Goal: Task Accomplishment & Management: Complete application form

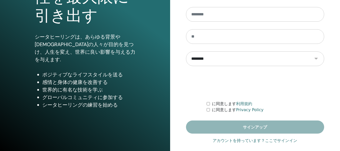
scroll to position [91, 0]
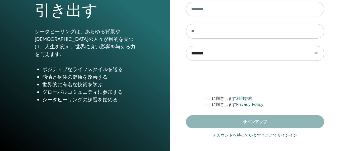
click at [246, 135] on link "アカウントを持っています？ここでサインイン" at bounding box center [254, 135] width 84 height 6
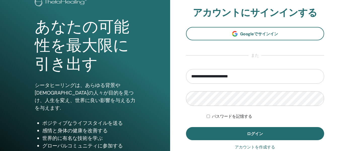
scroll to position [75, 0]
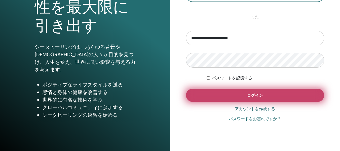
click at [217, 100] on button "ログイン" at bounding box center [255, 94] width 138 height 13
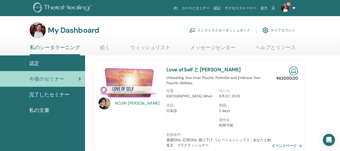
click at [220, 30] on link "インストラクターダッシュボード" at bounding box center [219, 30] width 61 height 11
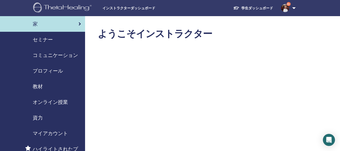
click at [50, 40] on span "セミナー" at bounding box center [43, 40] width 20 height 8
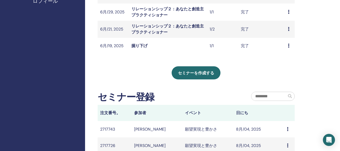
scroll to position [176, 0]
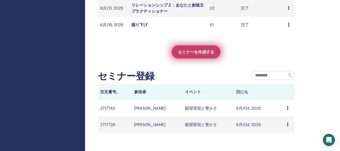
click at [186, 52] on span "セミナーを作成する" at bounding box center [196, 51] width 36 height 5
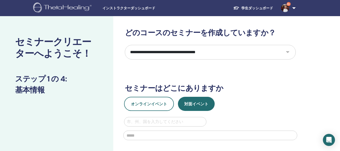
click at [213, 53] on select "**********" at bounding box center [210, 52] width 171 height 15
select select "*"
click at [125, 45] on select "**********" at bounding box center [210, 52] width 171 height 15
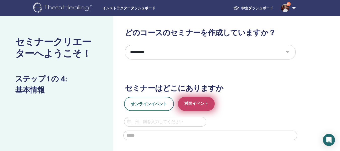
click at [193, 102] on span "対面イベント" at bounding box center [196, 104] width 24 height 6
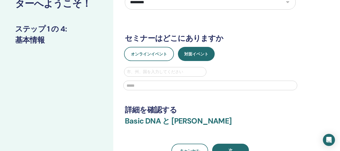
scroll to position [50, 0]
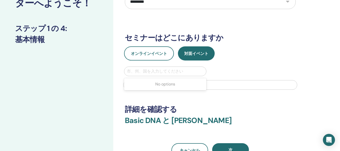
click at [150, 72] on div at bounding box center [165, 71] width 77 height 7
type input "**"
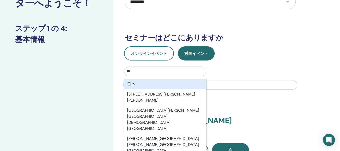
click at [136, 82] on div "日本" at bounding box center [165, 84] width 82 height 10
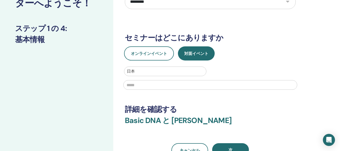
click at [133, 87] on input "text" at bounding box center [210, 85] width 174 height 10
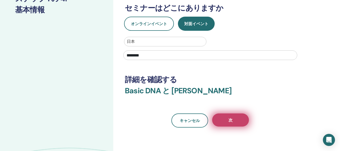
scroll to position [101, 0]
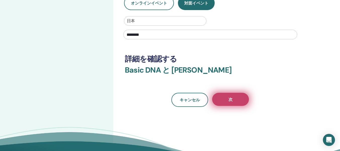
type input "********"
click at [228, 95] on button "次" at bounding box center [230, 98] width 37 height 13
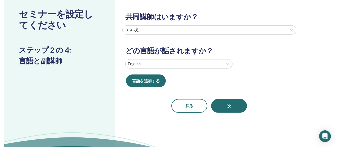
scroll to position [25, 0]
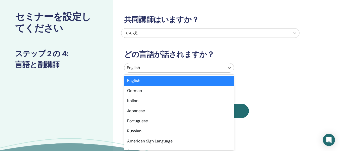
click at [148, 67] on div at bounding box center [174, 67] width 95 height 7
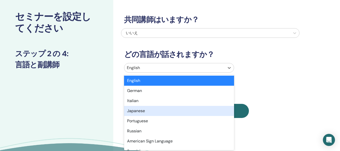
click at [138, 113] on div "Japanese" at bounding box center [179, 111] width 110 height 10
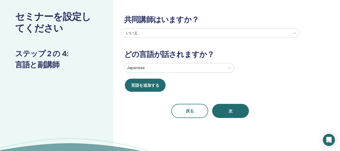
click at [211, 89] on div "共同講師はいますか？ いいえ どの言語が話されますか？ Japanese 言語を追加する 戻る 次" at bounding box center [210, 60] width 178 height 115
click at [227, 109] on button "次" at bounding box center [230, 111] width 37 height 14
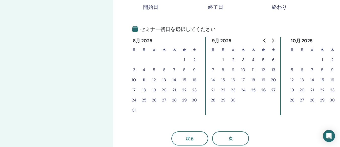
scroll to position [101, 0]
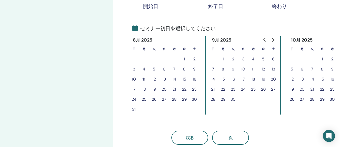
click at [174, 89] on button "21" at bounding box center [174, 89] width 10 height 10
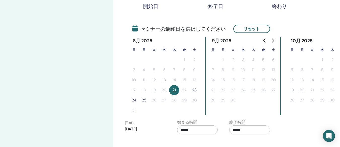
click at [194, 89] on button "23" at bounding box center [194, 90] width 10 height 10
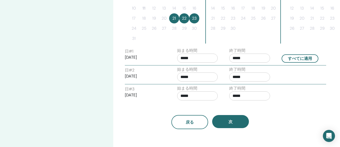
scroll to position [176, 0]
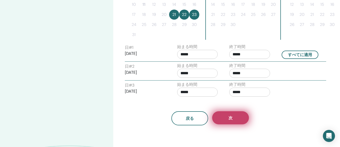
click at [233, 119] on button "次" at bounding box center [230, 117] width 37 height 13
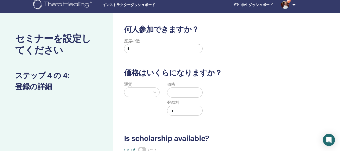
scroll to position [50, 0]
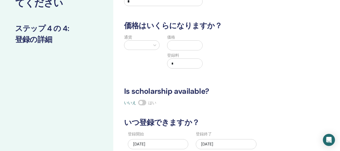
click at [148, 45] on div at bounding box center [137, 44] width 26 height 9
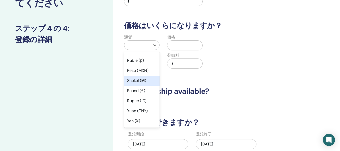
scroll to position [25, 0]
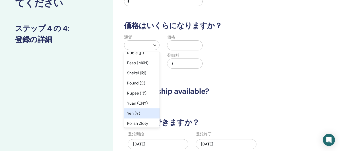
click at [137, 112] on div "Yen (¥)" at bounding box center [141, 113] width 35 height 10
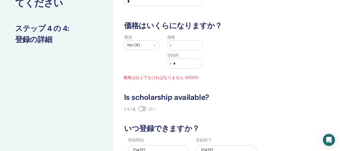
click at [183, 45] on input "text" at bounding box center [186, 45] width 31 height 10
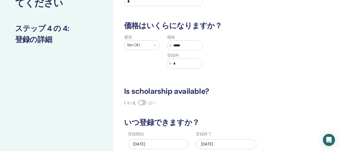
type input "*****"
click at [232, 71] on div "通貨 Yen (¥) 価格 ¥ ***** 登録料 ¥ *" at bounding box center [206, 54] width 178 height 40
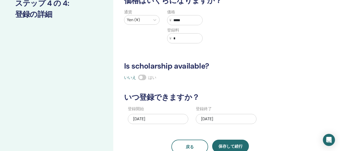
scroll to position [126, 0]
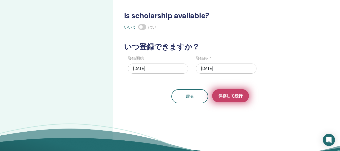
click at [233, 95] on span "保存して続行" at bounding box center [230, 95] width 24 height 5
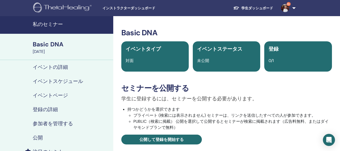
scroll to position [50, 0]
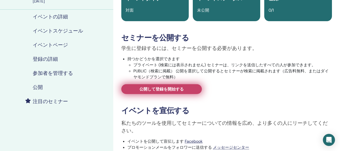
click at [193, 88] on link "公開して登録を開始する" at bounding box center [161, 89] width 80 height 10
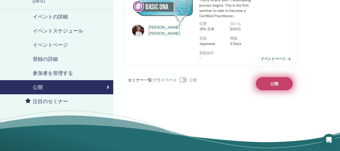
click at [276, 82] on span "公開" at bounding box center [274, 83] width 8 height 5
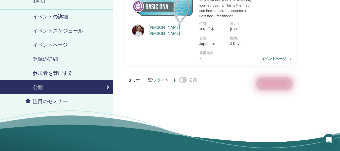
click at [271, 58] on link "イベントページ" at bounding box center [277, 59] width 32 height 8
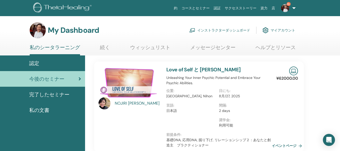
click at [217, 32] on link "インストラクターダッシュボード" at bounding box center [219, 30] width 61 height 11
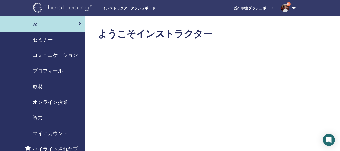
click at [43, 38] on span "セミナー" at bounding box center [43, 40] width 20 height 8
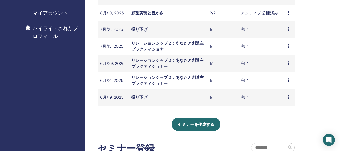
scroll to position [151, 0]
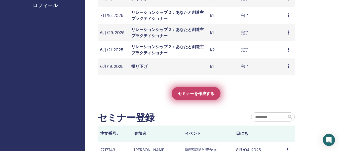
click at [190, 97] on link "セミナーを作成する" at bounding box center [195, 93] width 49 height 13
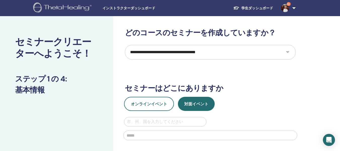
click at [217, 55] on select "**********" at bounding box center [210, 52] width 171 height 15
select select "*"
click at [125, 45] on select "**********" at bounding box center [210, 52] width 171 height 15
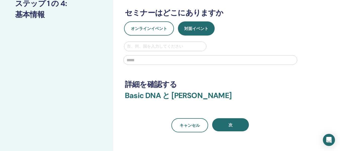
scroll to position [75, 0]
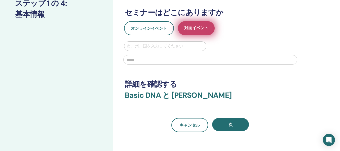
click at [198, 31] on span "対面イベント" at bounding box center [196, 28] width 24 height 6
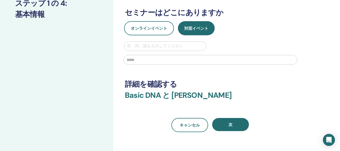
click at [157, 47] on div at bounding box center [165, 45] width 77 height 7
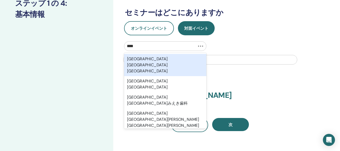
type input "***"
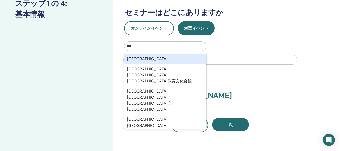
click at [144, 56] on div "三重県" at bounding box center [165, 59] width 82 height 10
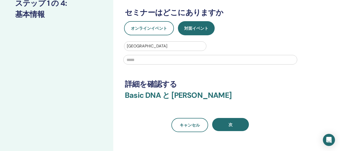
click at [142, 58] on input "text" at bounding box center [210, 60] width 174 height 10
click at [143, 49] on div at bounding box center [165, 45] width 77 height 7
click at [147, 46] on div at bounding box center [165, 45] width 77 height 7
click at [156, 45] on div at bounding box center [165, 45] width 77 height 7
click at [144, 77] on div "**********" at bounding box center [210, 42] width 171 height 179
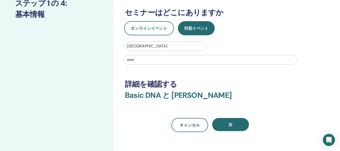
click at [135, 62] on input "text" at bounding box center [210, 60] width 174 height 10
type input "********"
click at [254, 85] on h3 "詳細を確認する" at bounding box center [210, 83] width 171 height 9
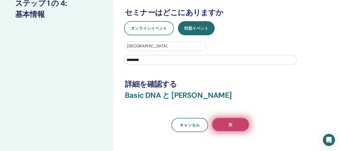
click at [230, 123] on span "次" at bounding box center [230, 124] width 4 height 5
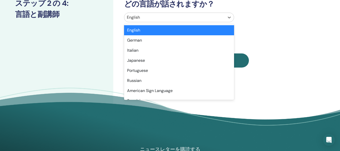
click at [168, 19] on div at bounding box center [174, 17] width 95 height 7
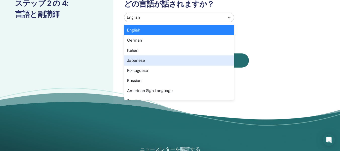
click at [148, 62] on div "Japanese" at bounding box center [179, 60] width 110 height 10
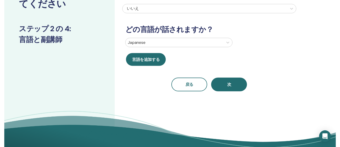
scroll to position [50, 0]
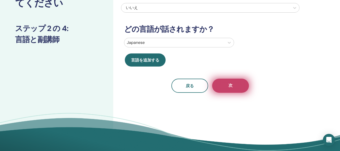
click at [228, 86] on button "次" at bounding box center [230, 85] width 37 height 14
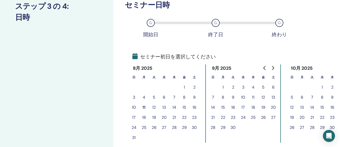
scroll to position [101, 0]
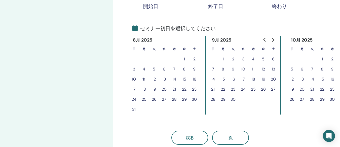
click at [253, 69] on button "11" at bounding box center [253, 69] width 10 height 10
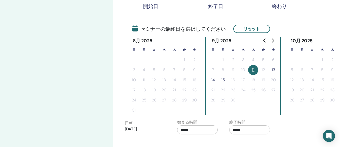
click at [275, 70] on button "13" at bounding box center [273, 70] width 10 height 10
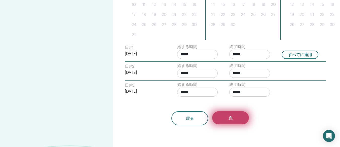
click at [232, 119] on span "次" at bounding box center [230, 117] width 4 height 5
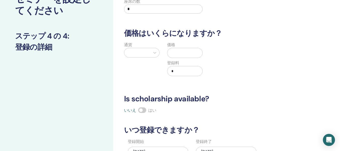
scroll to position [0, 0]
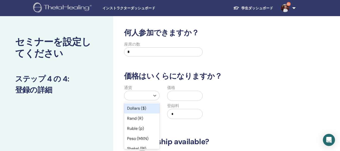
click at [147, 97] on div at bounding box center [137, 95] width 21 height 7
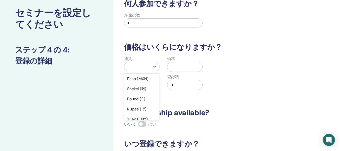
scroll to position [40, 0]
click at [136, 118] on div "Yen (¥)" at bounding box center [141, 119] width 35 height 10
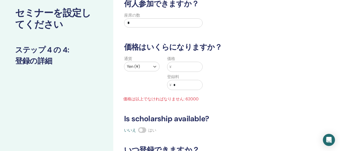
click at [179, 69] on input "text" at bounding box center [186, 67] width 31 height 10
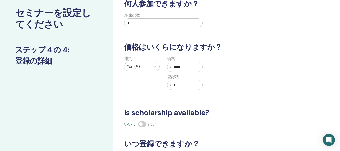
type input "*****"
click at [253, 105] on div "何人参加できますか？ 座席の数 * 価格はいくらになりますか？ 通貨 Yen (¥) 価格 ¥ ***** 登録料 ¥ * Is scholarship av…" at bounding box center [210, 99] width 178 height 201
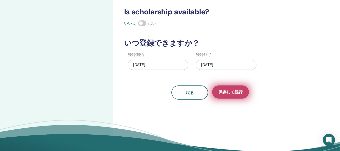
click at [232, 95] on button "保存して続行" at bounding box center [230, 91] width 37 height 13
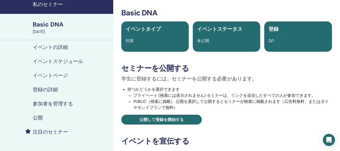
scroll to position [50, 0]
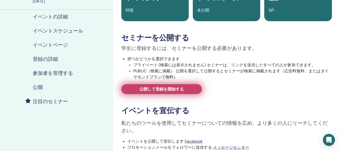
click at [190, 90] on link "公開して登録を開始する" at bounding box center [161, 89] width 80 height 10
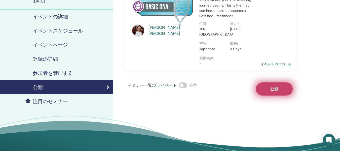
click at [267, 90] on button "公開" at bounding box center [274, 88] width 37 height 13
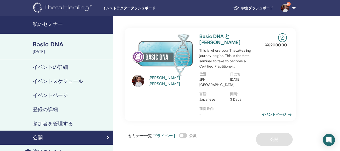
click at [271, 114] on link "イベントページ" at bounding box center [277, 114] width 32 height 8
